Goal: Information Seeking & Learning: Learn about a topic

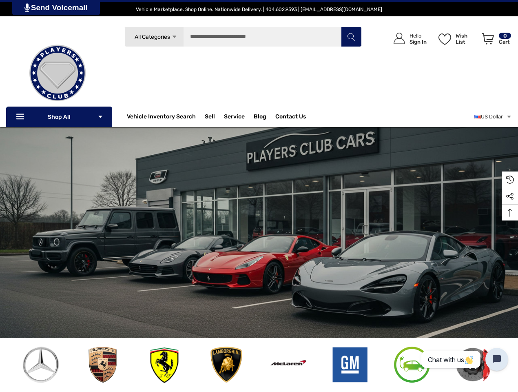
click at [154, 37] on span "All Categories" at bounding box center [152, 36] width 35 height 7
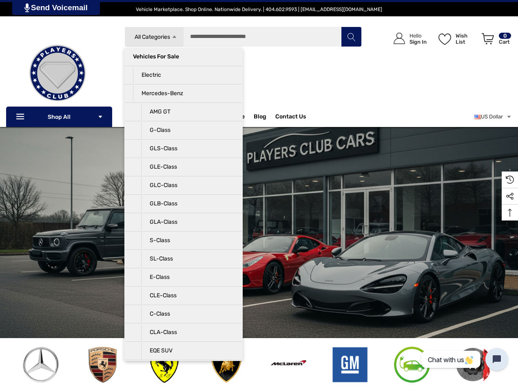
click at [184, 65] on li "Vehicles For Sale" at bounding box center [184, 57] width 118 height 18
click at [184, 83] on li "Electric" at bounding box center [184, 75] width 118 height 18
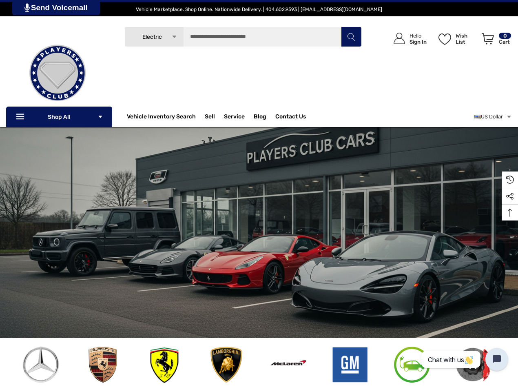
click at [184, 102] on li "Mercedes-Benz" at bounding box center [184, 102] width 118 height 18
click at [243, 37] on input "Search" at bounding box center [242, 37] width 237 height 20
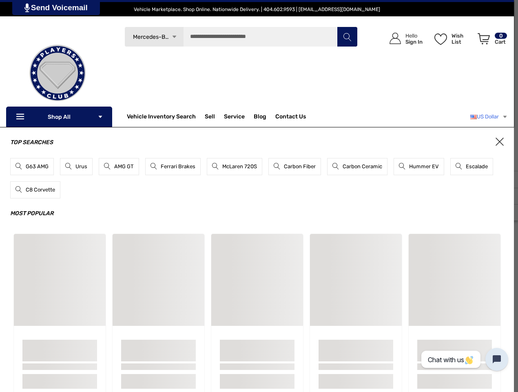
click at [492, 117] on link "US Dollar" at bounding box center [489, 117] width 38 height 16
click at [510, 212] on div "Top Searches G63 AMG Urus AMG GT Ferrari Brakes McLaren 720S Carbon Fiber Carbo…" at bounding box center [257, 269] width 514 height 285
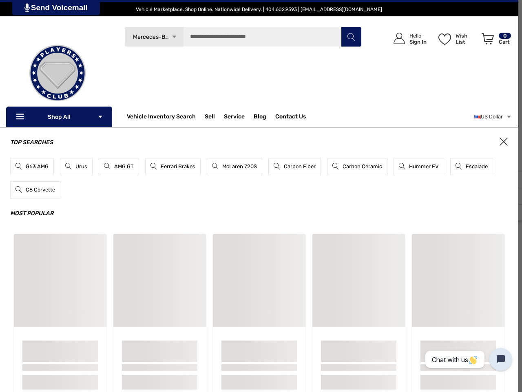
click at [57, 7] on link "Send Voicemail" at bounding box center [56, 7] width 88 height 15
